Goal: Task Accomplishment & Management: Use online tool/utility

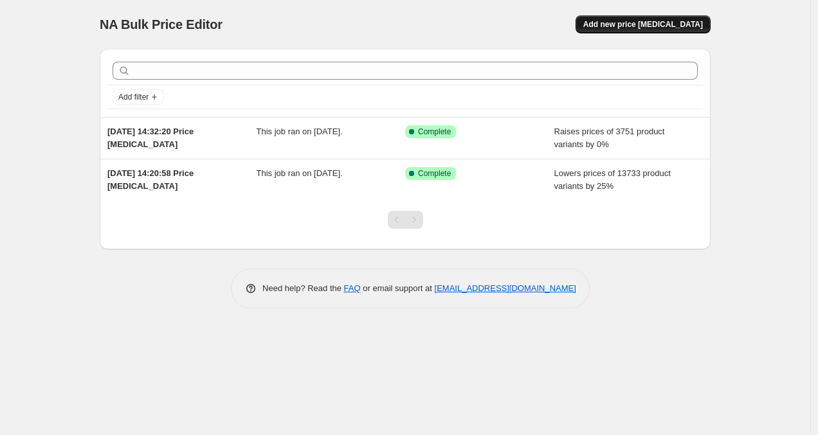
click at [637, 24] on span "Add new price [MEDICAL_DATA]" at bounding box center [643, 24] width 120 height 10
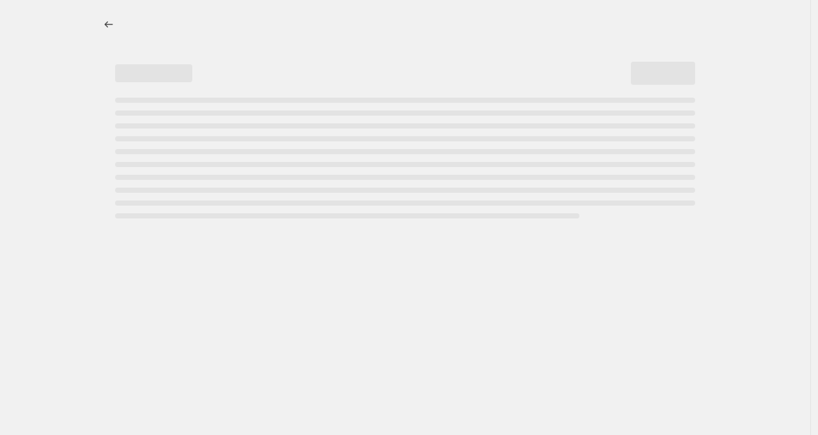
select select "percentage"
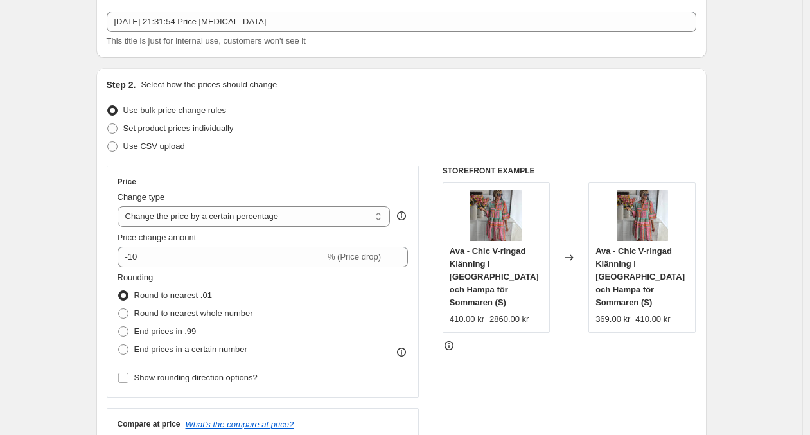
scroll to position [129, 0]
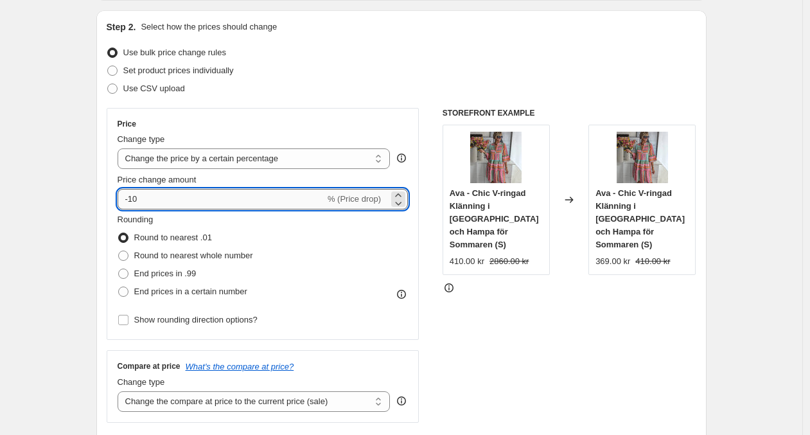
drag, startPoint x: 149, startPoint y: 204, endPoint x: 195, endPoint y: 208, distance: 45.8
click at [122, 199] on input "-10" at bounding box center [222, 199] width 208 height 21
type input "0"
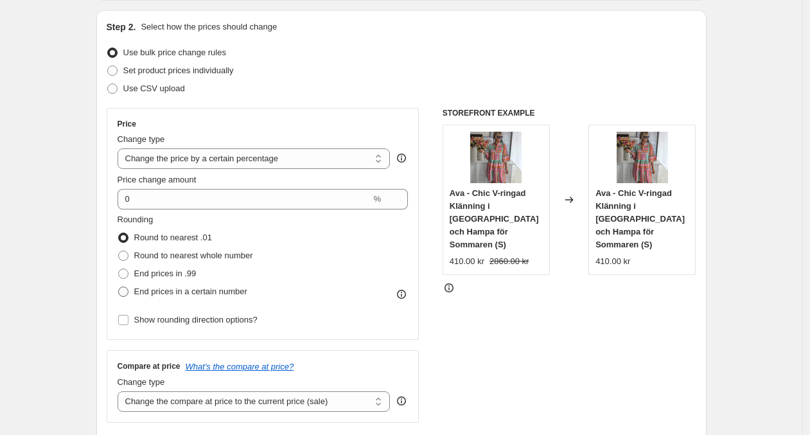
click at [166, 287] on span "End prices in a certain number" at bounding box center [190, 292] width 113 height 10
click at [119, 287] on input "End prices in a certain number" at bounding box center [118, 287] width 1 height 1
radio input "true"
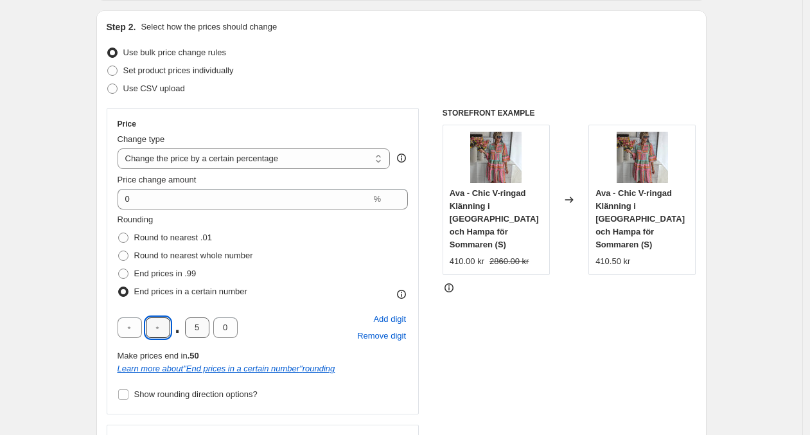
click at [159, 325] on input "text" at bounding box center [158, 328] width 24 height 21
type input "5"
click at [194, 329] on input "5" at bounding box center [197, 328] width 24 height 21
type input "0"
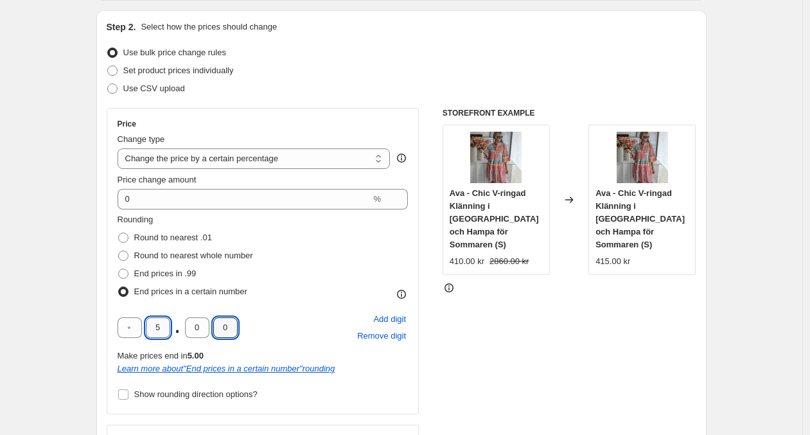
click at [162, 328] on input "5" at bounding box center [158, 328] width 24 height 21
click at [127, 324] on input "text" at bounding box center [130, 328] width 24 height 21
type input "5"
type input "0"
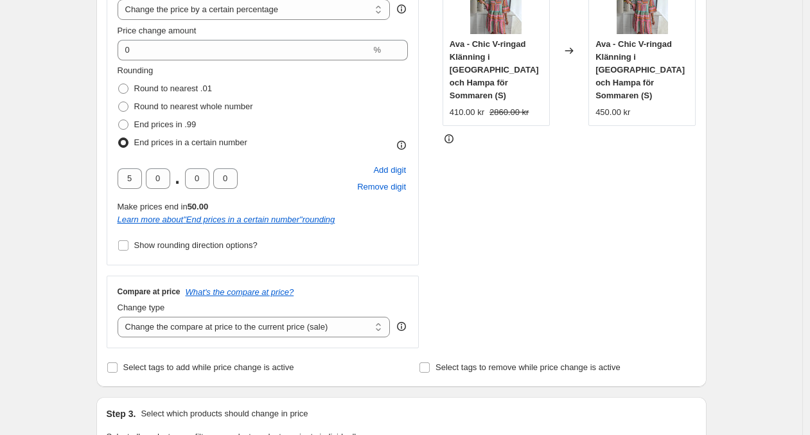
scroll to position [291, 0]
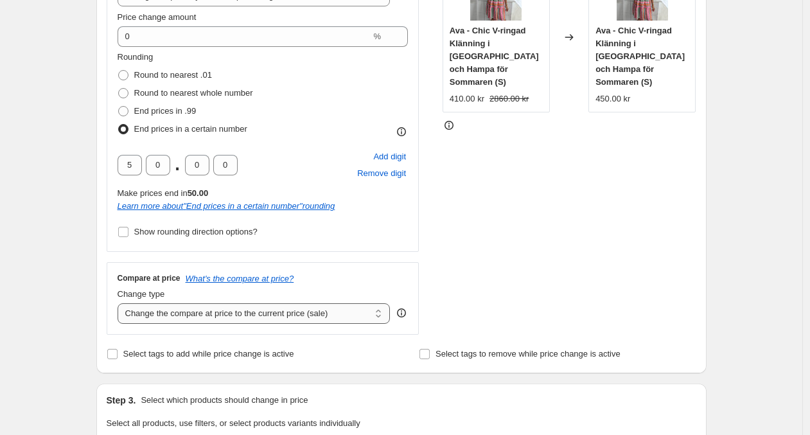
click at [201, 316] on select "Change the compare at price to the current price (sale) Change the compare at p…" at bounding box center [254, 313] width 273 height 21
select select "percentage"
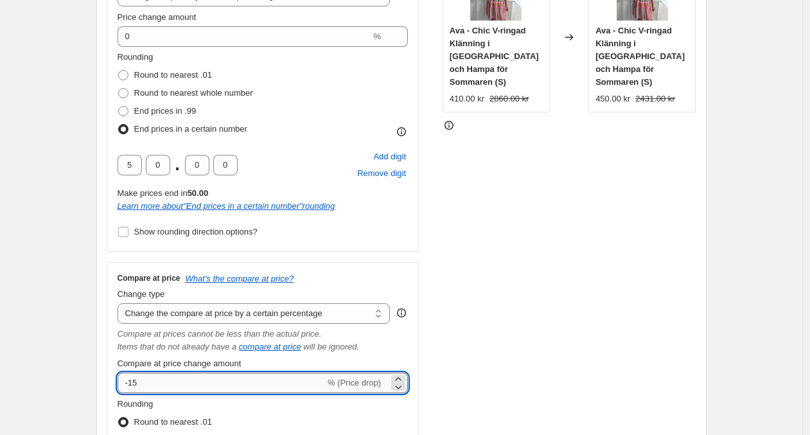
drag, startPoint x: 129, startPoint y: 381, endPoint x: 150, endPoint y: 379, distance: 21.3
click at [121, 379] on input "-15" at bounding box center [222, 383] width 208 height 21
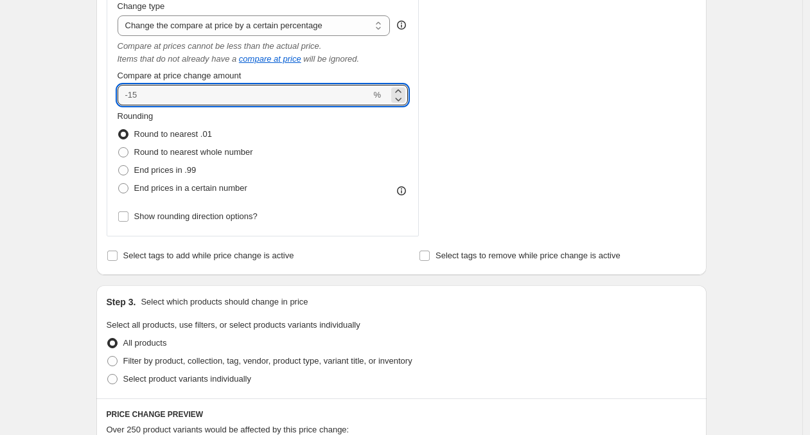
scroll to position [580, 0]
click at [147, 188] on span "End prices in a certain number" at bounding box center [190, 188] width 113 height 10
click at [119, 183] on input "End prices in a certain number" at bounding box center [118, 183] width 1 height 1
radio input "true"
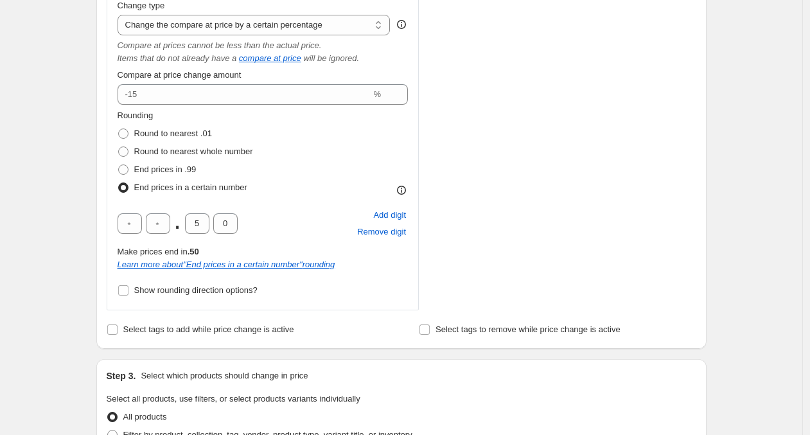
type input "0"
click at [139, 225] on input "text" at bounding box center [130, 223] width 24 height 21
type input "0"
click at [177, 224] on span "." at bounding box center [177, 223] width 7 height 21
click at [167, 222] on input "text" at bounding box center [158, 223] width 24 height 21
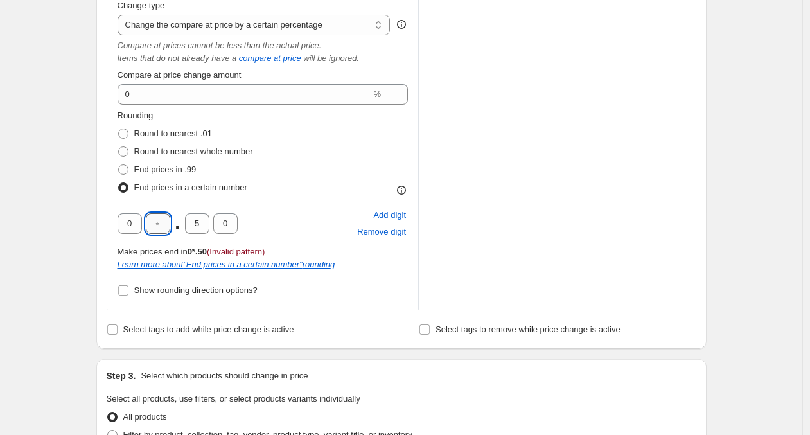
click at [167, 222] on input "text" at bounding box center [158, 223] width 24 height 21
type input "0"
click at [193, 222] on input "5" at bounding box center [197, 223] width 24 height 21
type input "0"
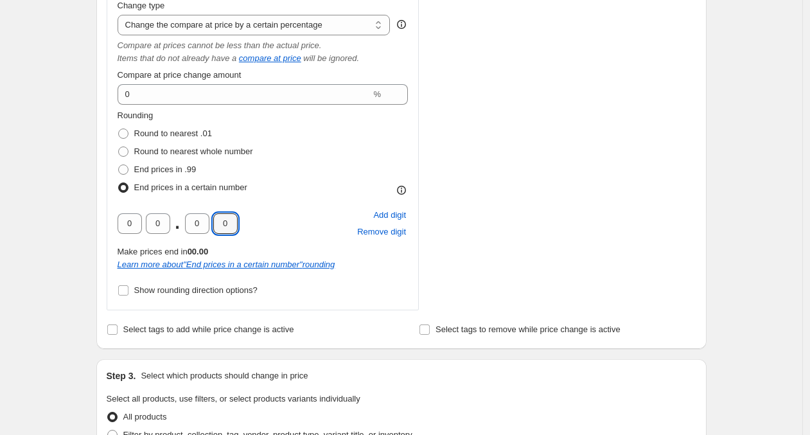
click at [69, 191] on div "Create new price [MEDICAL_DATA]. This page is ready Create new price [MEDICAL_D…" at bounding box center [401, 240] width 803 height 1640
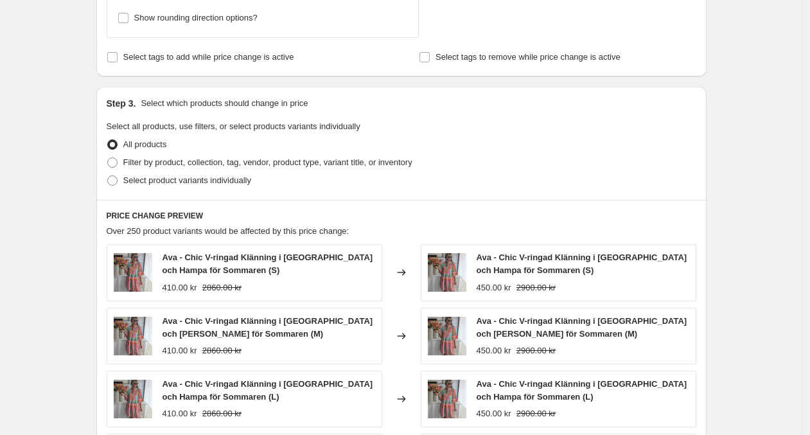
scroll to position [913, 0]
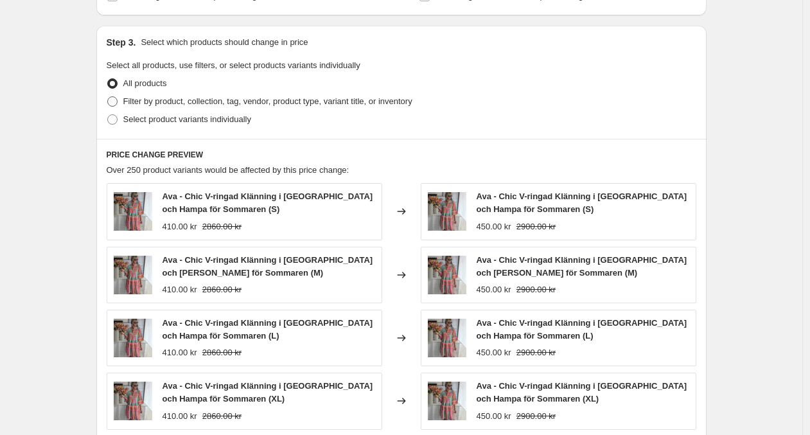
click at [176, 98] on span "Filter by product, collection, tag, vendor, product type, variant title, or inv…" at bounding box center [267, 101] width 289 height 10
click at [108, 97] on input "Filter by product, collection, tag, vendor, product type, variant title, or inv…" at bounding box center [107, 96] width 1 height 1
radio input "true"
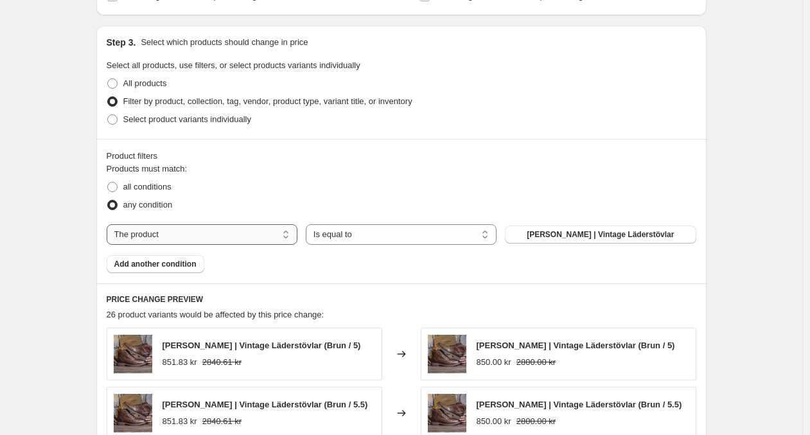
click at [219, 228] on select "The product The product's collection The product's tag The product's vendor The…" at bounding box center [202, 234] width 191 height 21
select select "collection"
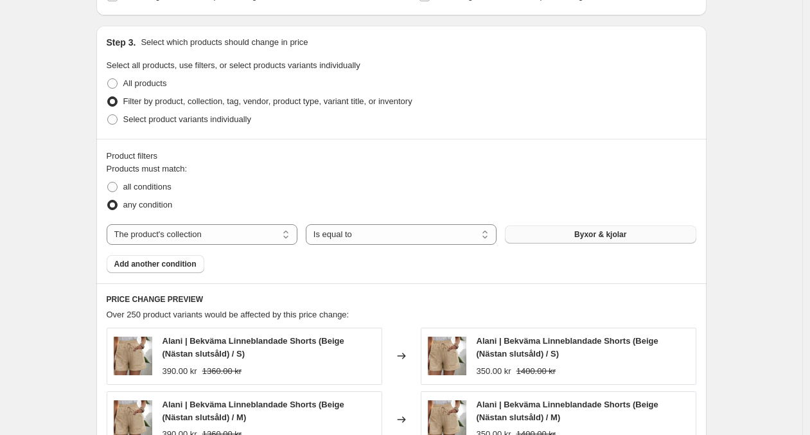
click at [614, 237] on span "Byxor & kjolar" at bounding box center [601, 234] width 52 height 10
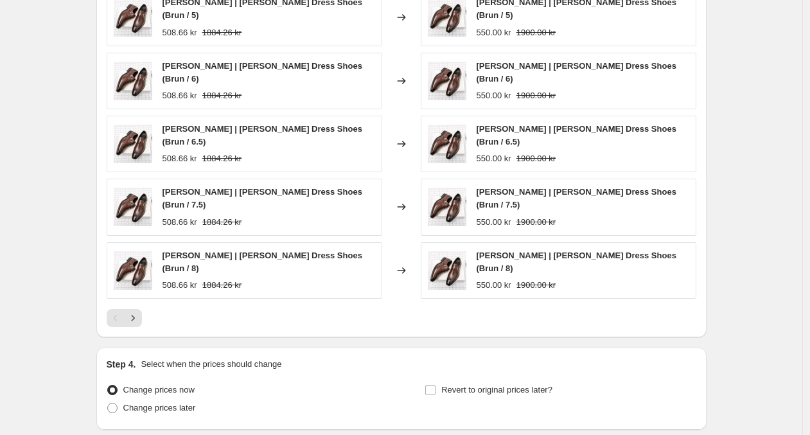
scroll to position [1333, 0]
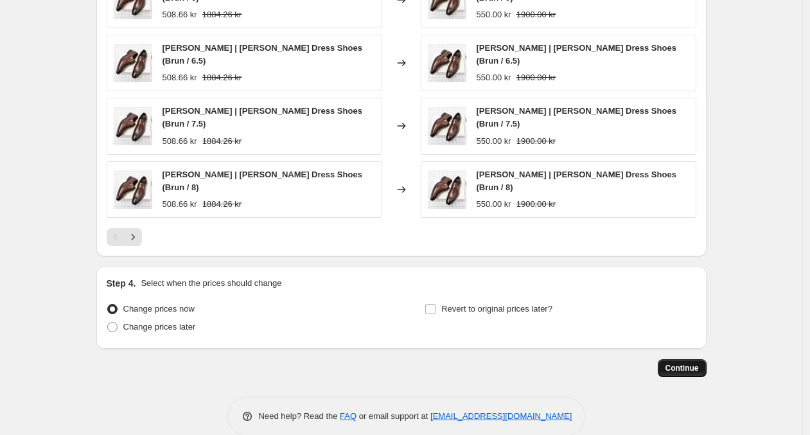
click at [688, 363] on span "Continue" at bounding box center [682, 368] width 33 height 10
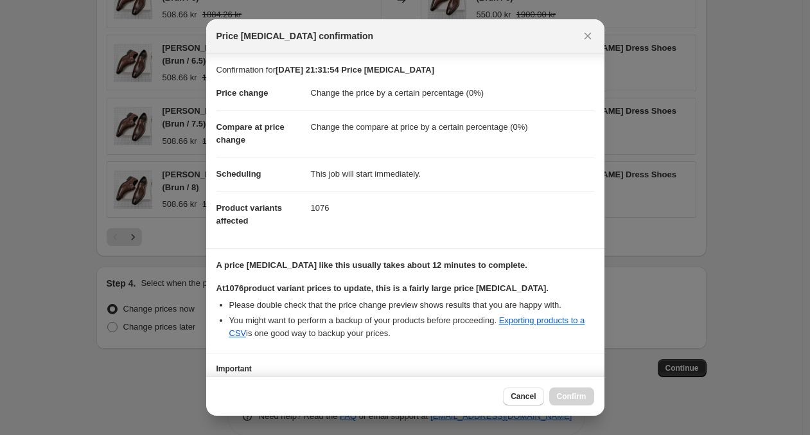
scroll to position [98, 0]
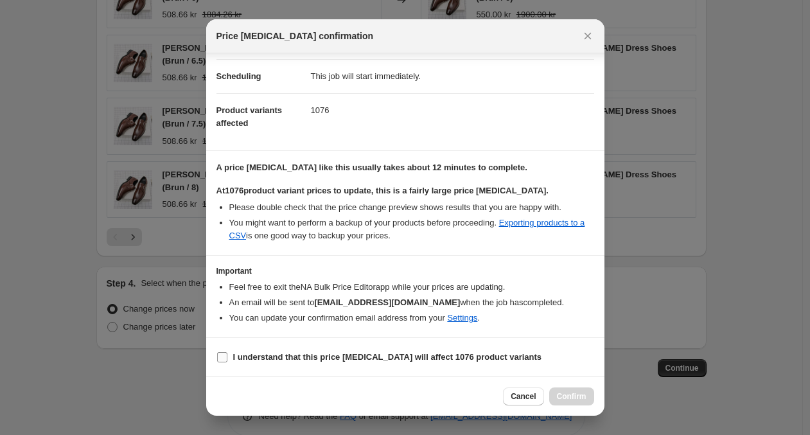
click at [246, 352] on span "I understand that this price [MEDICAL_DATA] will affect 1076 product variants" at bounding box center [387, 357] width 309 height 13
click at [228, 352] on input "I understand that this price [MEDICAL_DATA] will affect 1076 product variants" at bounding box center [222, 357] width 10 height 10
checkbox input "true"
drag, startPoint x: 568, startPoint y: 395, endPoint x: 687, endPoint y: 341, distance: 131.4
click at [568, 395] on span "Confirm" at bounding box center [572, 396] width 30 height 10
